Goal: Task Accomplishment & Management: Manage account settings

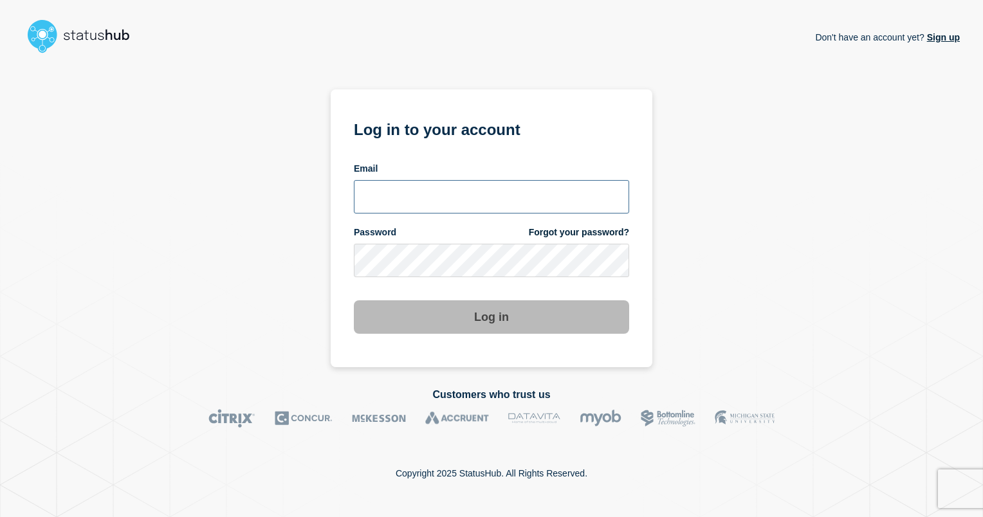
type input "[EMAIL_ADDRESS][PERSON_NAME][DOMAIN_NAME]"
click at [487, 316] on button "Log in" at bounding box center [491, 316] width 275 height 33
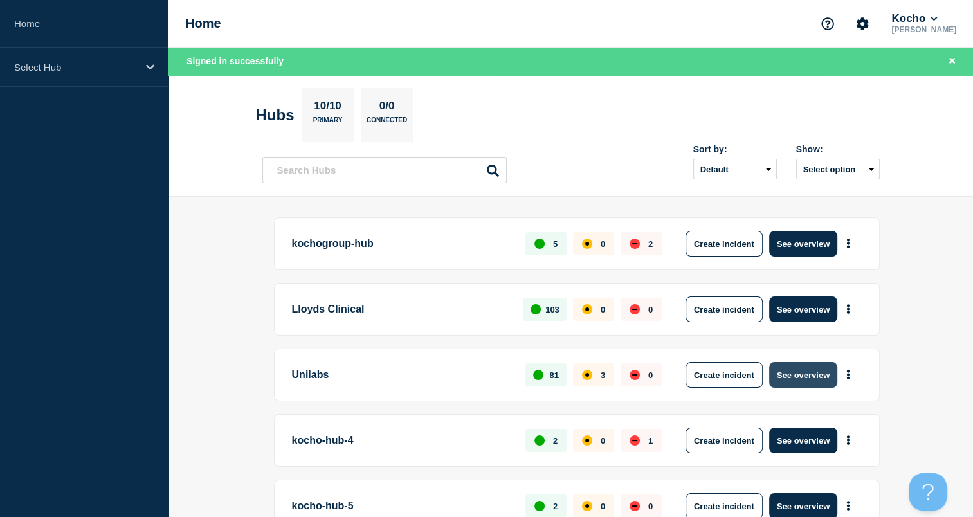
click at [778, 374] on button "See overview" at bounding box center [803, 375] width 68 height 26
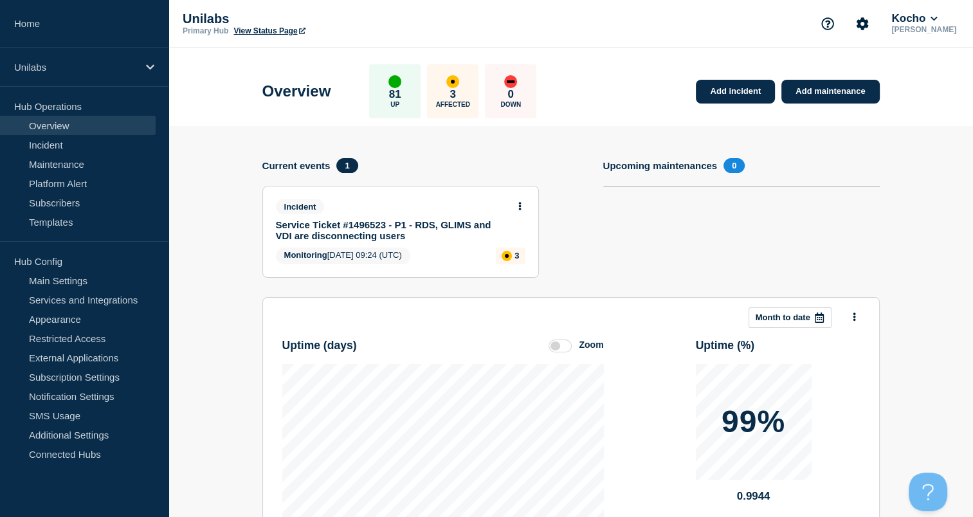
click at [412, 221] on link "Service Ticket #1496523 - P1 - RDS, GLIMS and VDI are disconnecting users" at bounding box center [392, 230] width 232 height 22
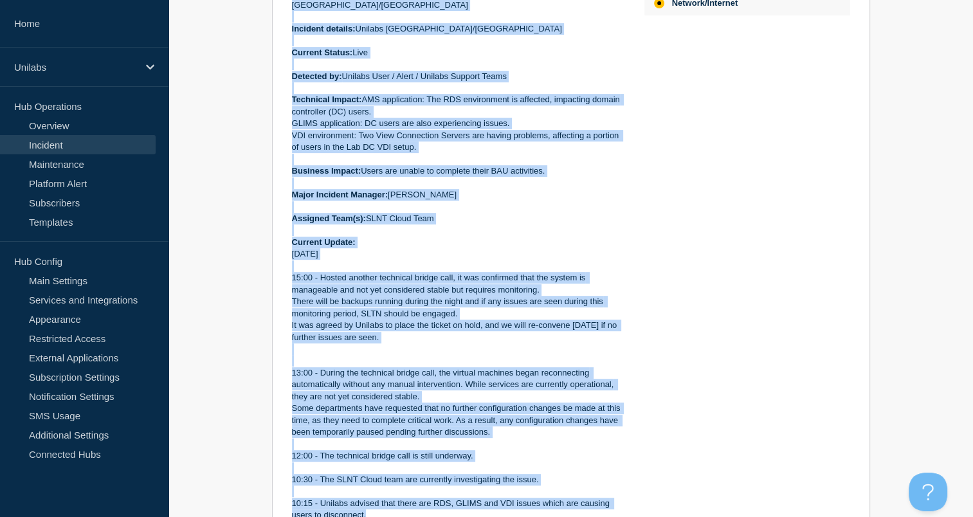
scroll to position [723, 0]
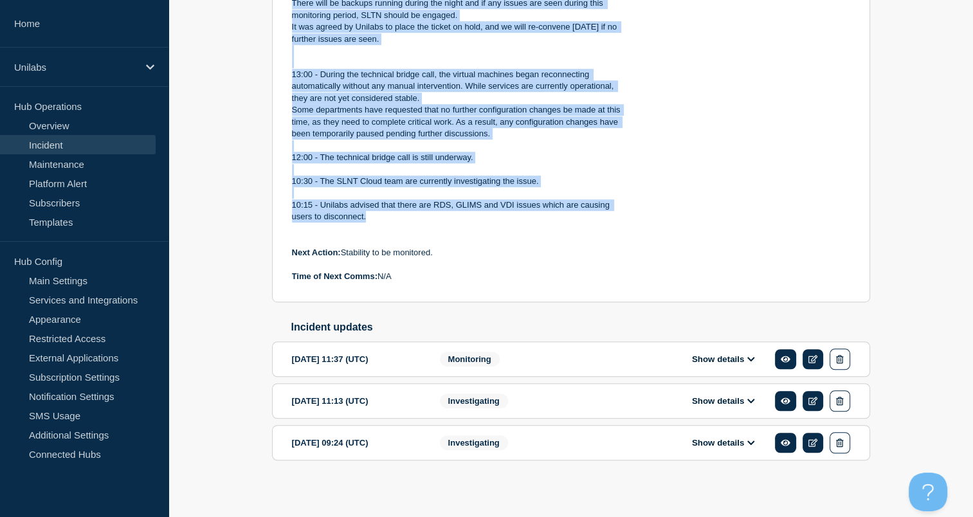
drag, startPoint x: 291, startPoint y: 203, endPoint x: 448, endPoint y: 279, distance: 174.9
copy div "Incident Number: #1496523 Customer/Business Area Affected: Unilabs Netherlands/…"
click at [490, 259] on p at bounding box center [458, 265] width 332 height 12
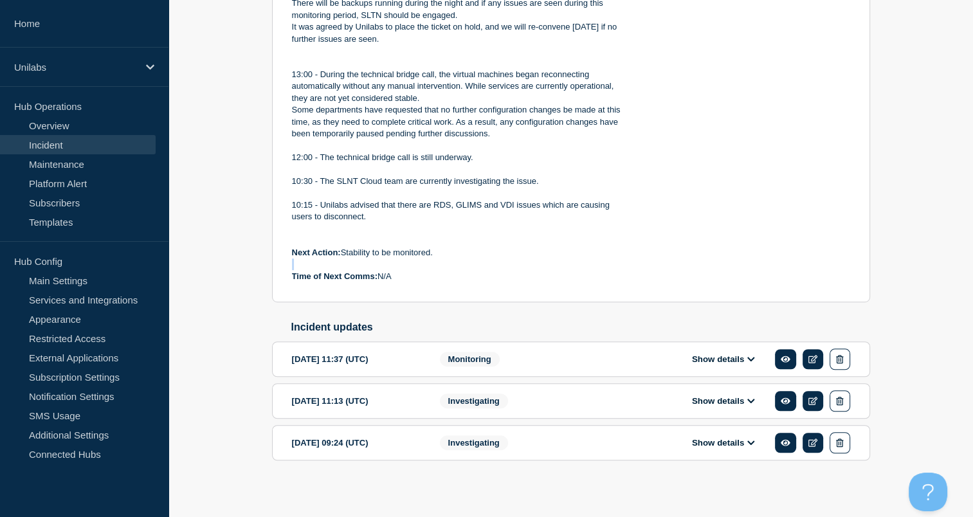
click at [490, 259] on p at bounding box center [458, 265] width 332 height 12
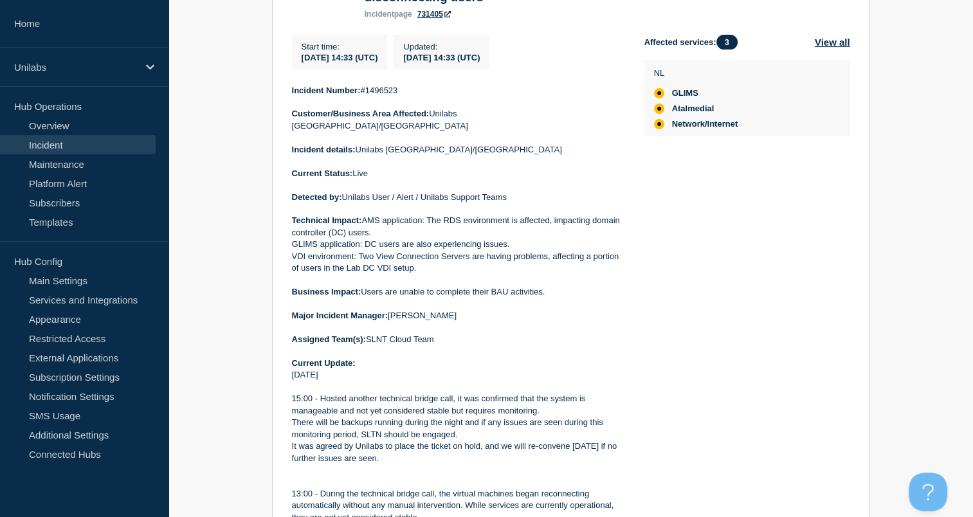
scroll to position [117, 0]
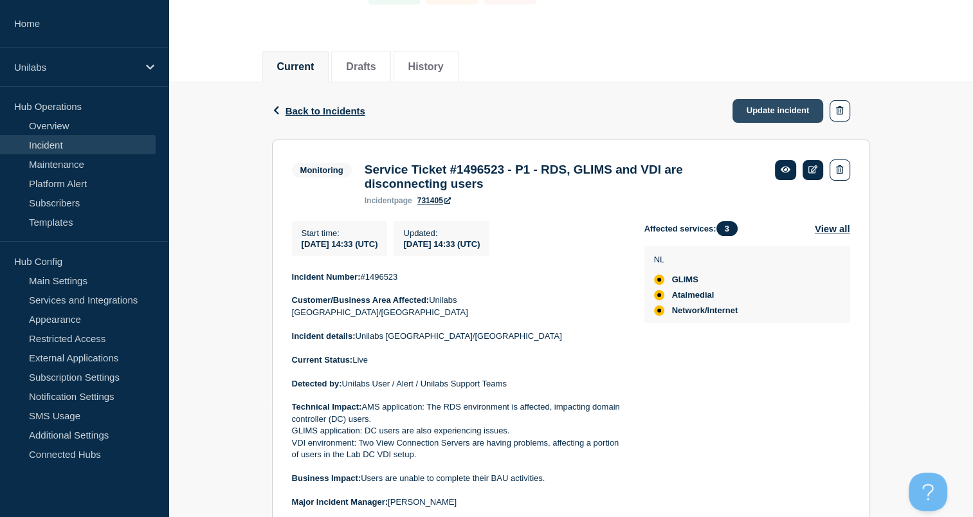
click at [755, 116] on link "Update incident" at bounding box center [778, 111] width 91 height 24
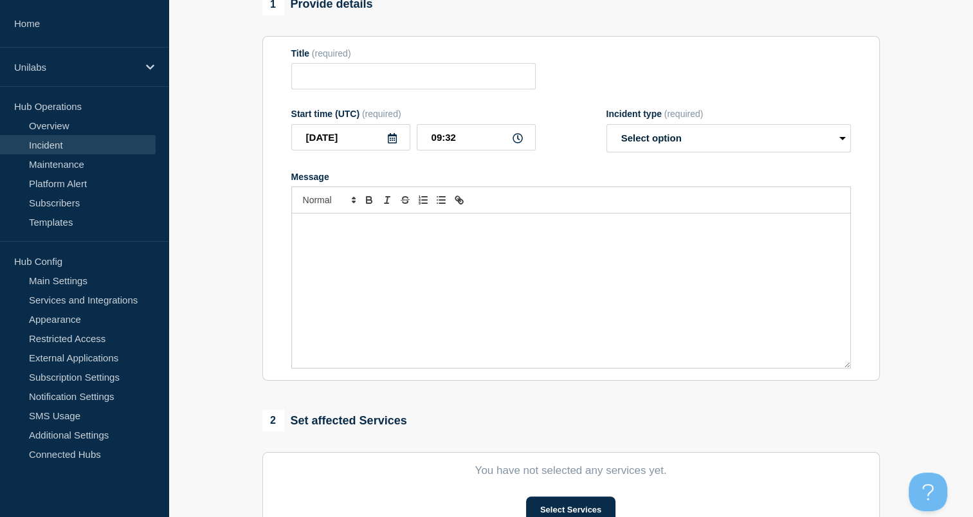
type input "Service Ticket #1496523 - P1 - RDS, GLIMS and VDI are disconnecting users"
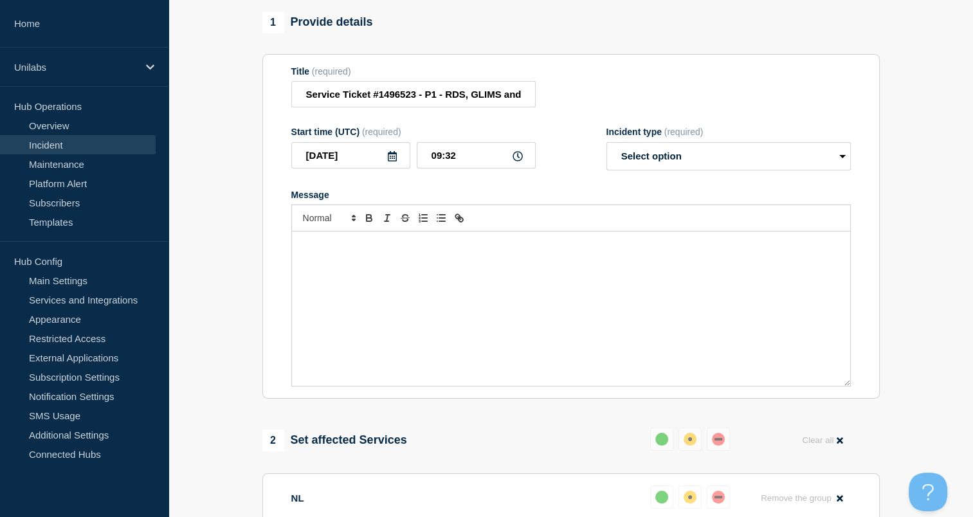
click at [442, 277] on div "Message" at bounding box center [571, 309] width 558 height 154
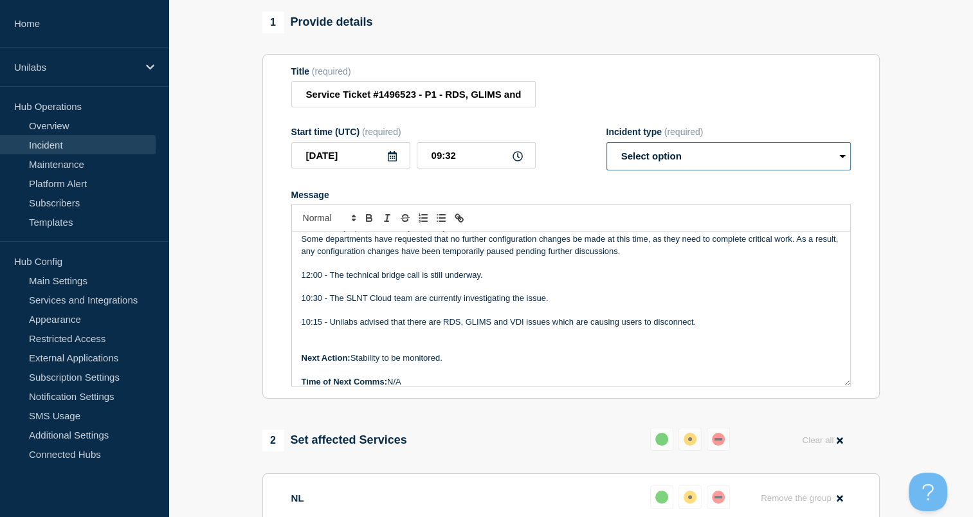
click at [648, 163] on select "Select option Investigating Identified Monitoring Resolved" at bounding box center [729, 156] width 244 height 28
select select "monitoring"
click at [607, 149] on select "Select option Investigating Identified Monitoring Resolved" at bounding box center [729, 156] width 244 height 28
click at [575, 200] on div "Message" at bounding box center [571, 195] width 560 height 10
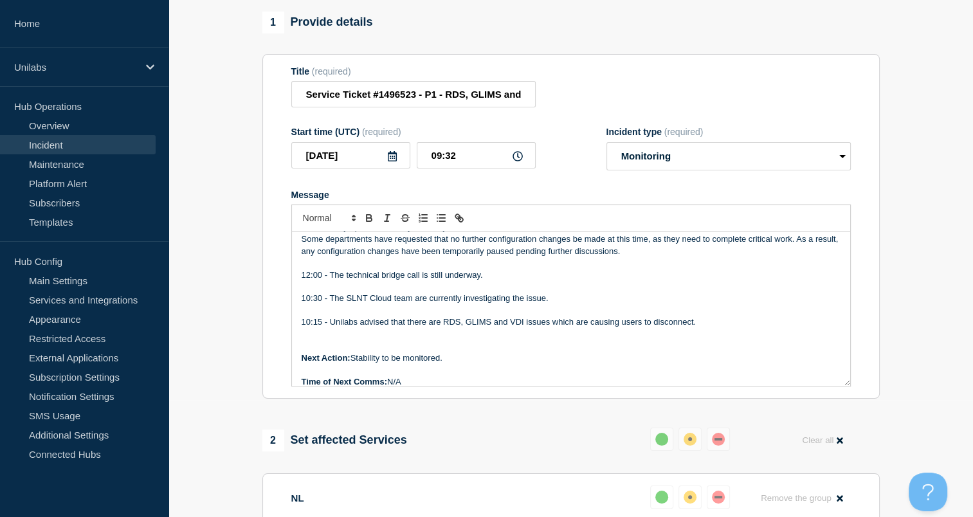
click at [388, 324] on p "10:15 - Unilabs advised that there are RDS, GLIMS and VDI issues which are caus…" at bounding box center [571, 322] width 539 height 12
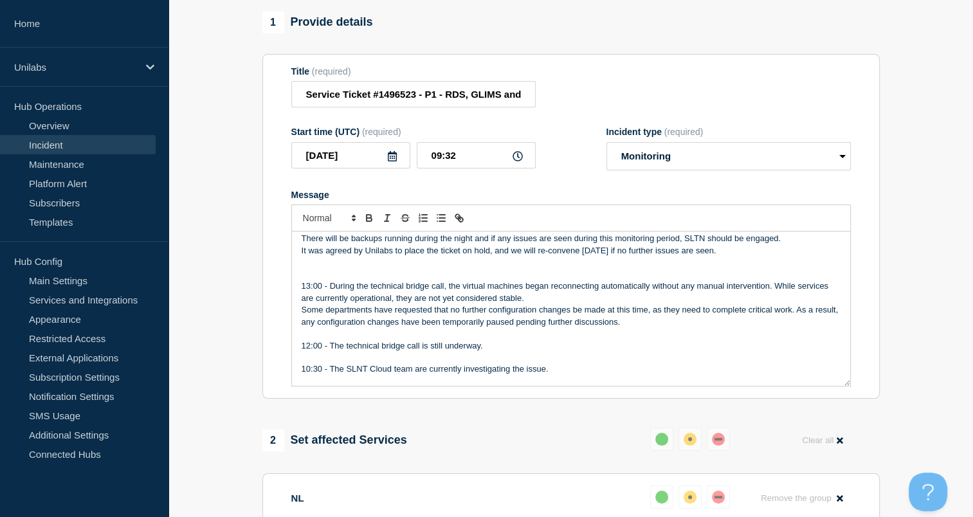
scroll to position [383, 0]
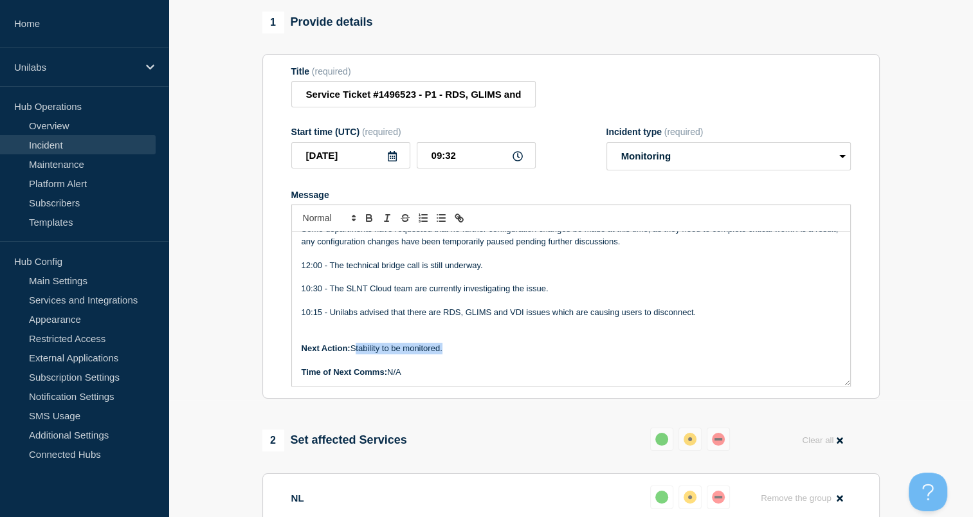
drag, startPoint x: 454, startPoint y: 356, endPoint x: 356, endPoint y: 353, distance: 97.8
click at [356, 353] on p "Next Action: Stability to be monitored." at bounding box center [571, 349] width 539 height 12
click at [435, 354] on p "Next Action: Stability to be monitored." at bounding box center [571, 349] width 539 height 12
drag, startPoint x: 442, startPoint y: 358, endPoint x: 356, endPoint y: 359, distance: 85.6
click at [356, 354] on p "Next Action: Stability to be monitored." at bounding box center [571, 349] width 539 height 12
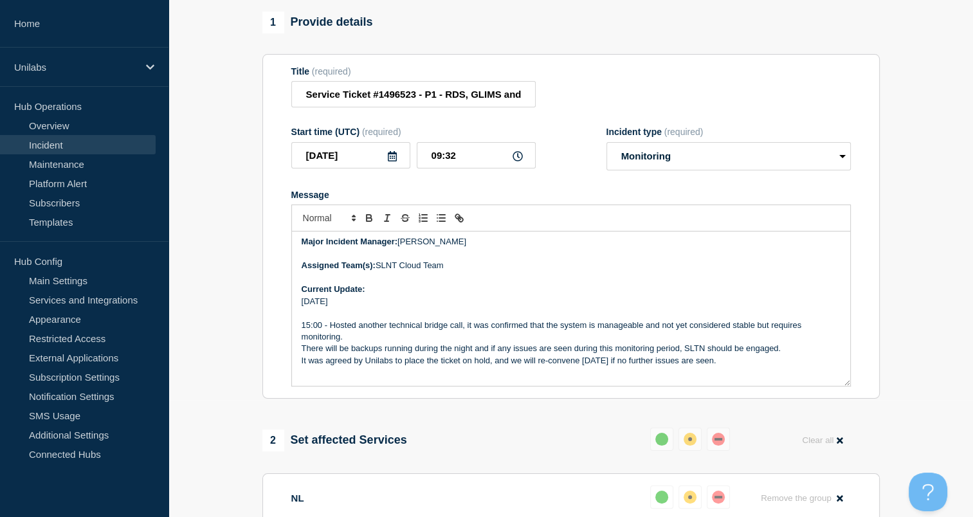
scroll to position [195, 0]
click at [335, 316] on p "Message" at bounding box center [571, 312] width 539 height 12
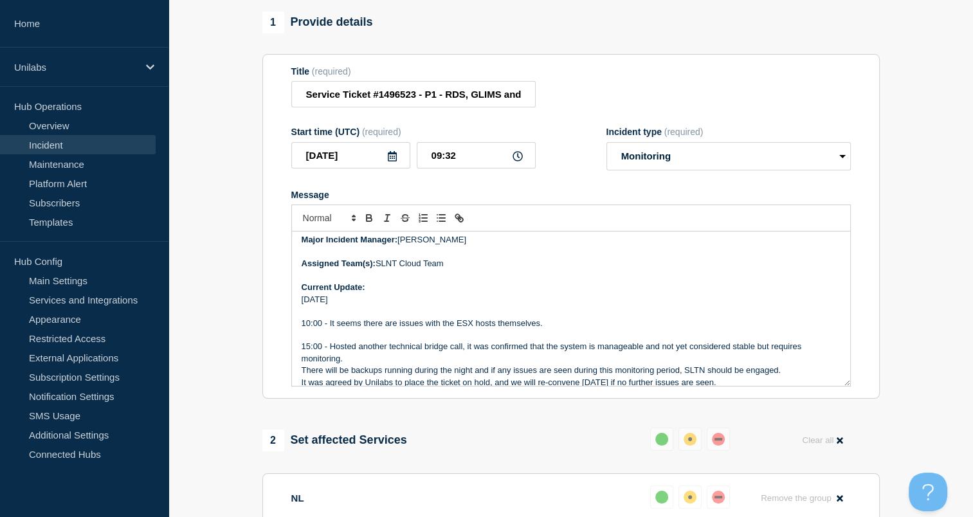
click at [540, 329] on p "10:00 - It seems there are issues with the ESX hosts themselves." at bounding box center [571, 324] width 539 height 12
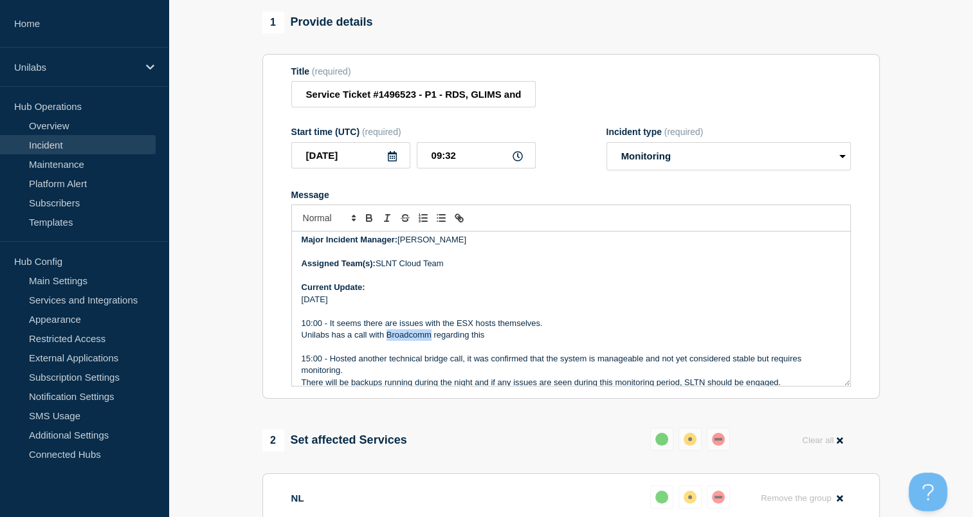
click at [422, 341] on p "Unilabs has a call with Broadcomm regarding this" at bounding box center [571, 335] width 539 height 12
click at [474, 341] on p "Unilabs has a call with VMWare regarding this" at bounding box center [571, 335] width 539 height 12
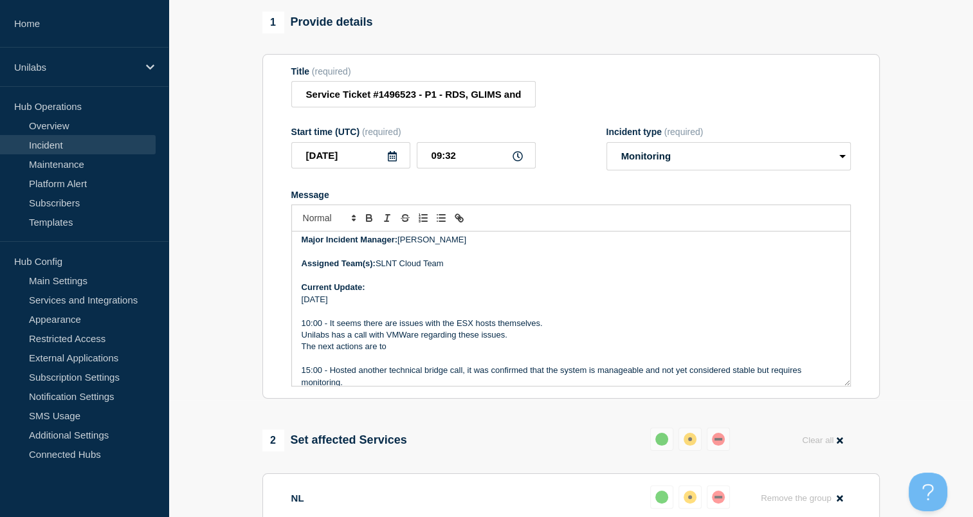
click at [392, 351] on p "The next actions are to" at bounding box center [571, 347] width 539 height 12
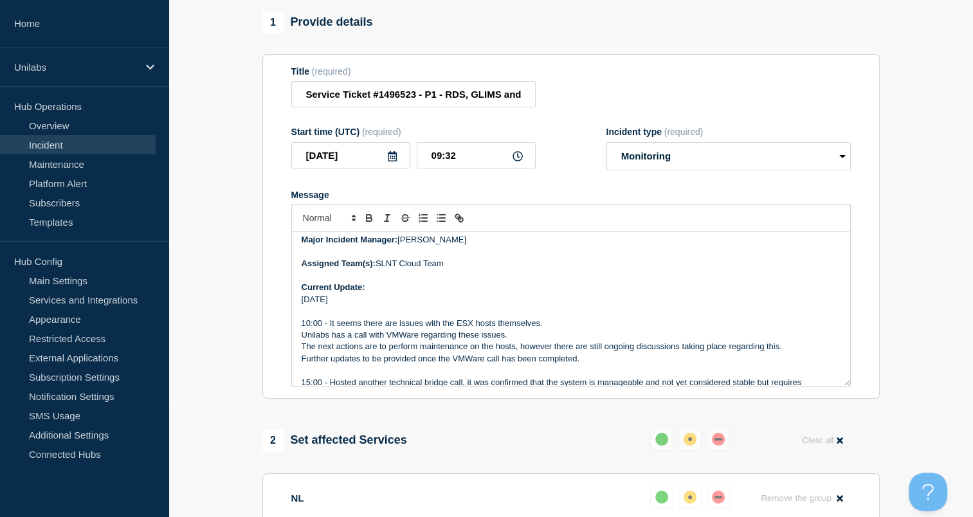
click at [623, 376] on p "Message" at bounding box center [571, 371] width 539 height 12
drag, startPoint x: 632, startPoint y: 357, endPoint x: 625, endPoint y: 360, distance: 7.8
click at [625, 353] on p "The next actions are to perform maintenance on the hosts, however there are sti…" at bounding box center [571, 347] width 539 height 12
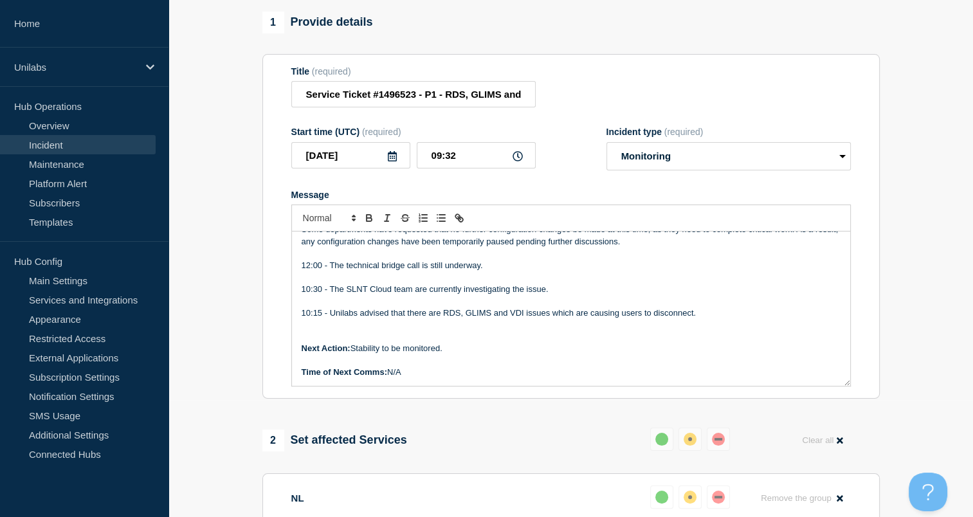
scroll to position [442, 0]
drag, startPoint x: 450, startPoint y: 360, endPoint x: 352, endPoint y: 356, distance: 98.5
click at [352, 355] on p "Next Action: Stability to be monitored." at bounding box center [571, 350] width 539 height 12
drag, startPoint x: 407, startPoint y: 383, endPoint x: 391, endPoint y: 381, distance: 15.6
click at [391, 379] on p "Time of Next Comms: N/A" at bounding box center [571, 373] width 539 height 12
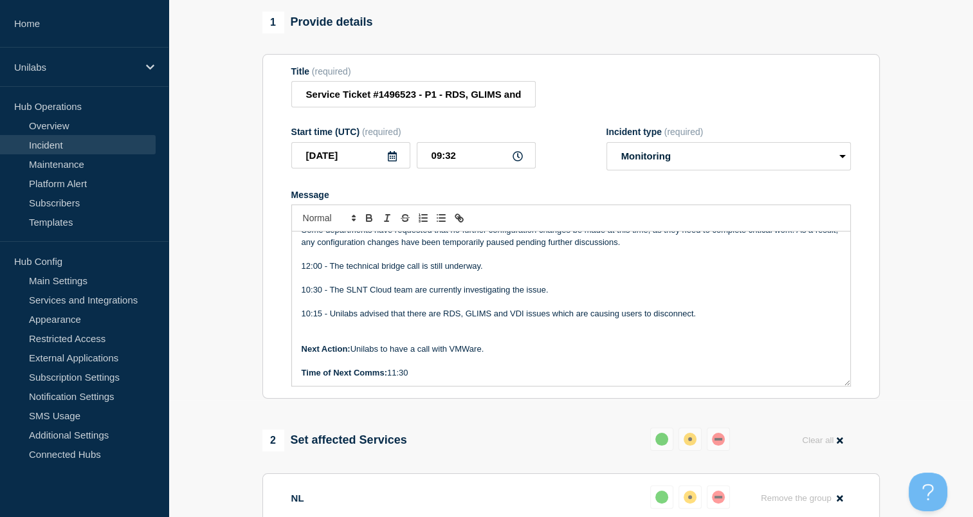
click at [425, 367] on p "Message" at bounding box center [571, 361] width 539 height 12
drag, startPoint x: 463, startPoint y: 290, endPoint x: 430, endPoint y: 293, distance: 32.9
click at [430, 293] on p "10:30 - The SLNT Cloud team are currently investigating the issue." at bounding box center [571, 290] width 539 height 12
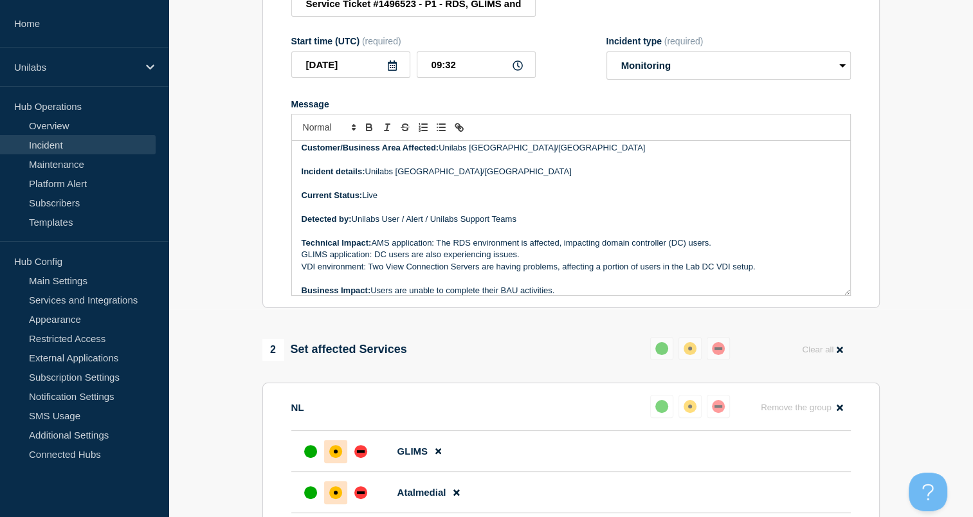
scroll to position [31, 0]
click at [450, 236] on p "Message" at bounding box center [571, 231] width 539 height 12
drag, startPoint x: 452, startPoint y: 248, endPoint x: 417, endPoint y: 259, distance: 37.0
click at [417, 259] on p "GLIMS application: DC users are also experiencing issues." at bounding box center [571, 254] width 539 height 12
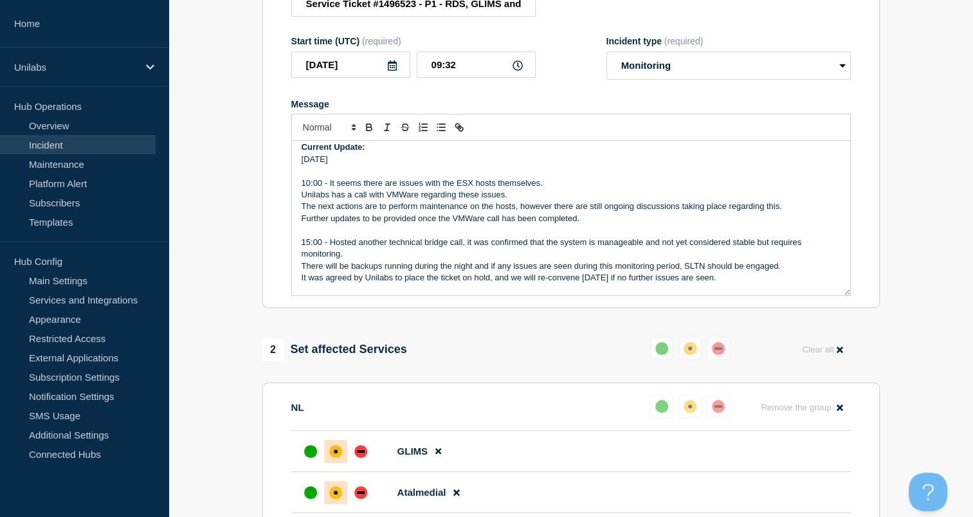
scroll to position [246, 0]
drag, startPoint x: 546, startPoint y: 250, endPoint x: 560, endPoint y: 262, distance: 19.6
click at [560, 259] on p "15:00 - Hosted another technical bridge call, it was confirmed that the system …" at bounding box center [571, 247] width 539 height 24
copy p "the system is manageable and not yet considered stable but requires monitoring."
click at [330, 185] on p "10:00 - It seems there are issues with the ESX hosts themselves." at bounding box center [571, 182] width 539 height 12
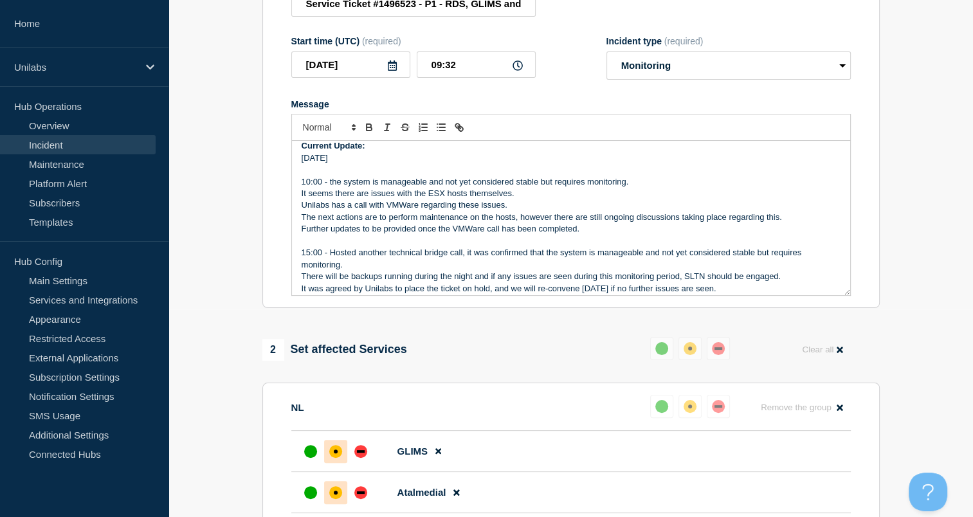
click at [332, 185] on p "10:00 - the system is manageable and not yet considered stable but requires mon…" at bounding box center [571, 182] width 539 height 12
click at [133, 491] on aside "Home Unilabs Hub Operations Overview Incident Maintenance Platform Alert Subscr…" at bounding box center [84, 258] width 169 height 517
click at [412, 263] on p "15:00 - Hosted another technical bridge call, it was confirmed that the system …" at bounding box center [571, 259] width 539 height 24
drag, startPoint x: 408, startPoint y: 219, endPoint x: 371, endPoint y: 221, distance: 38.0
click at [371, 221] on p "The next actions are to perform maintenance on the hosts, however there are sti…" at bounding box center [571, 218] width 539 height 12
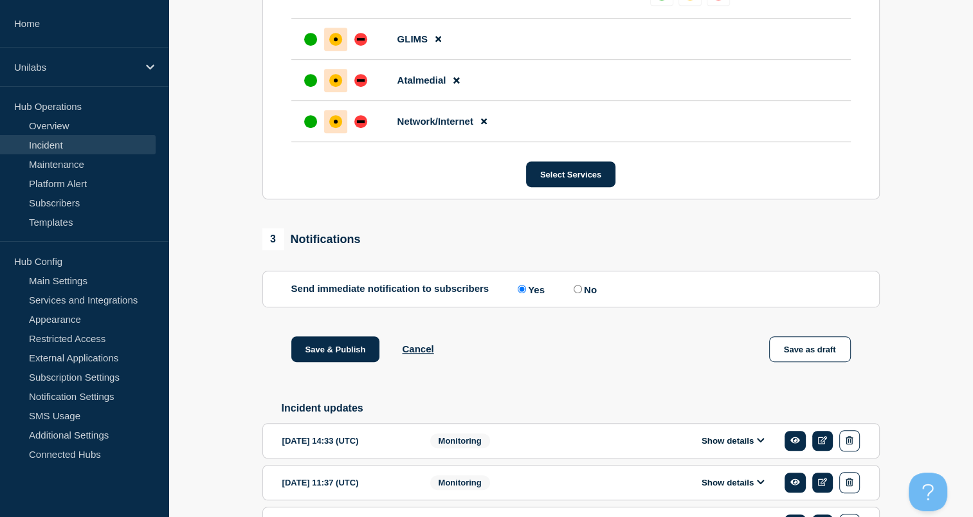
scroll to position [620, 0]
click at [320, 356] on button "Save & Publish" at bounding box center [335, 349] width 89 height 26
